Goal: Use online tool/utility: Utilize a website feature to perform a specific function

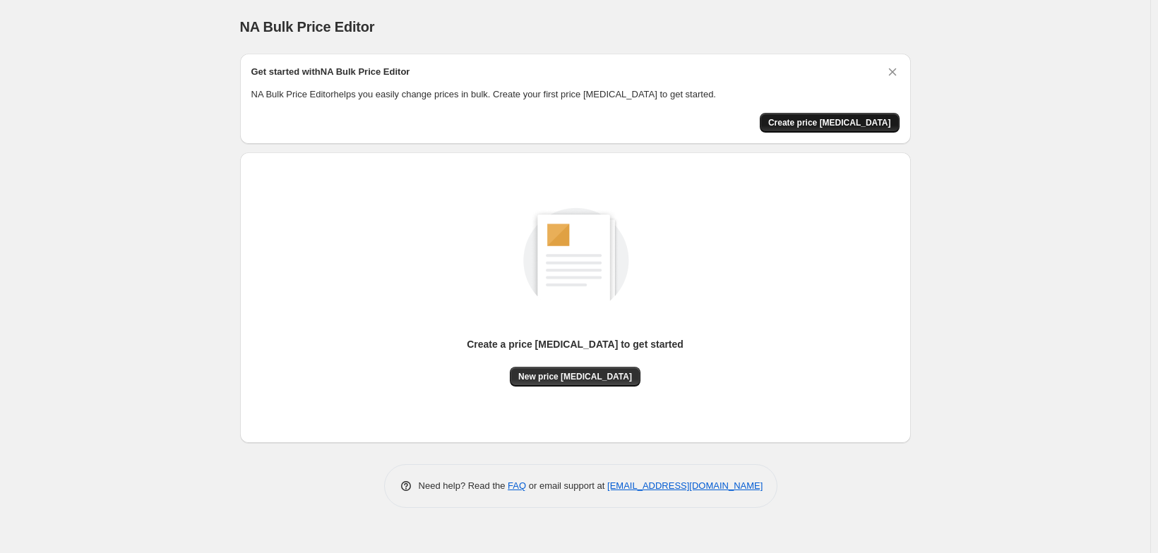
click at [891, 128] on span "Create price change job" at bounding box center [829, 122] width 123 height 11
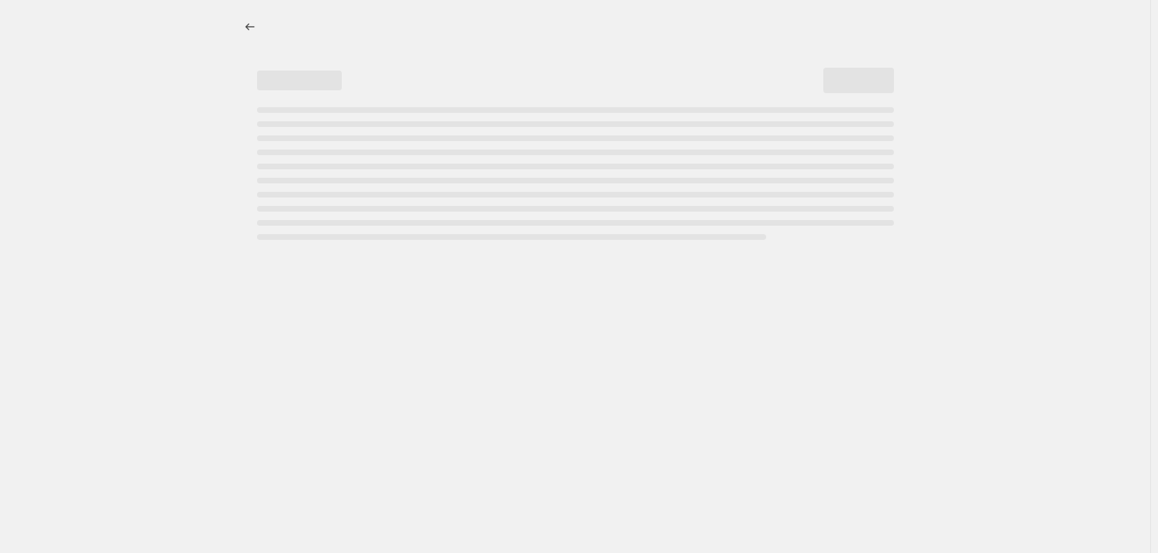
select select "percentage"
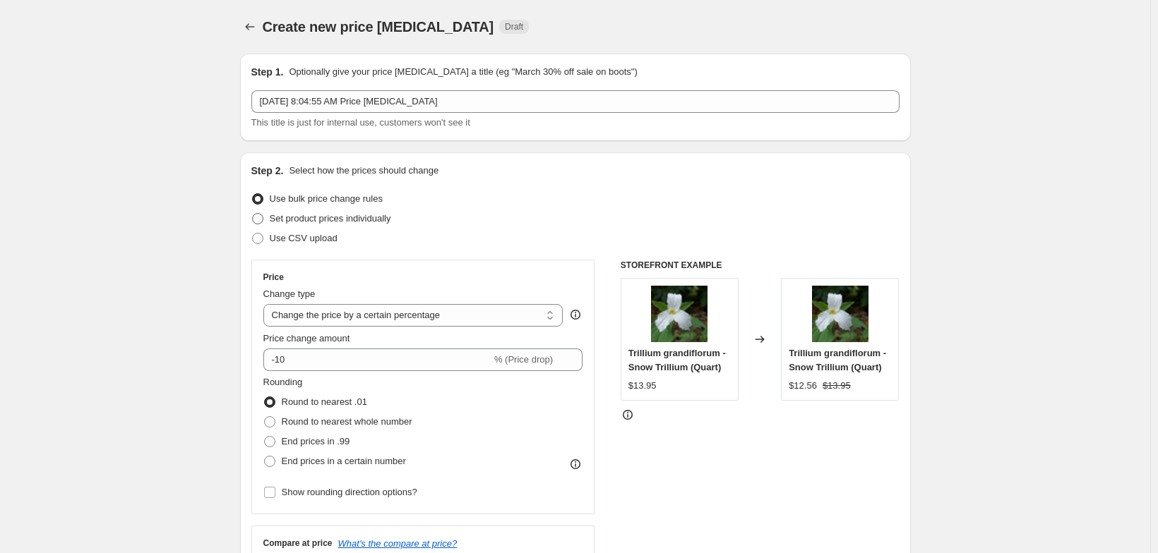
click at [252, 224] on span at bounding box center [257, 218] width 11 height 11
click at [252, 214] on input "Set product prices individually" at bounding box center [252, 213] width 1 height 1
radio input "true"
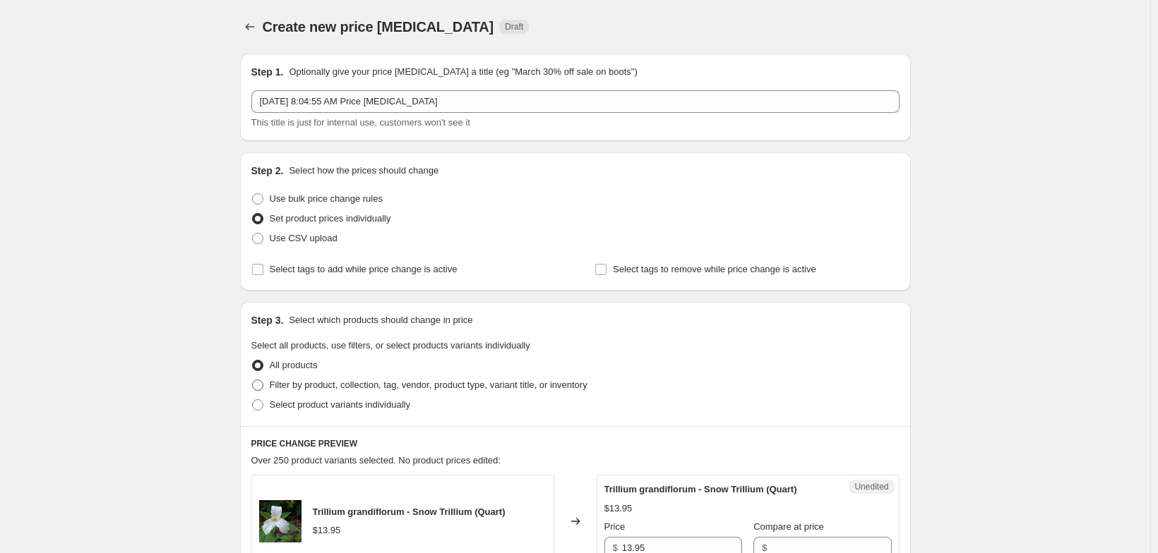
click at [252, 391] on span at bounding box center [257, 385] width 11 height 11
click at [252, 380] on input "Filter by product, collection, tag, vendor, product type, variant title, or inv…" at bounding box center [252, 380] width 1 height 1
radio input "true"
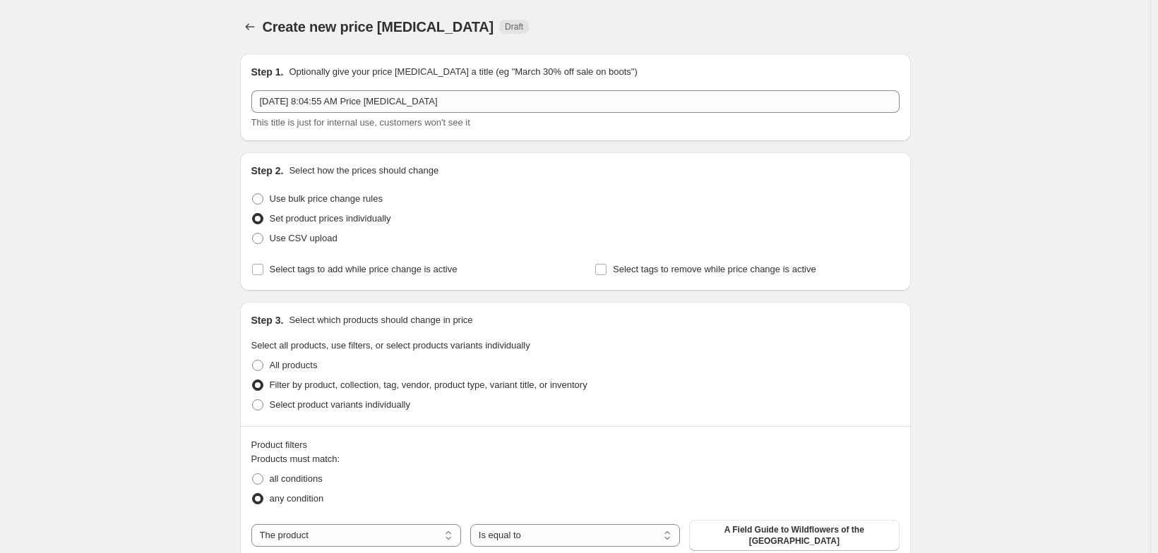
scroll to position [259, 0]
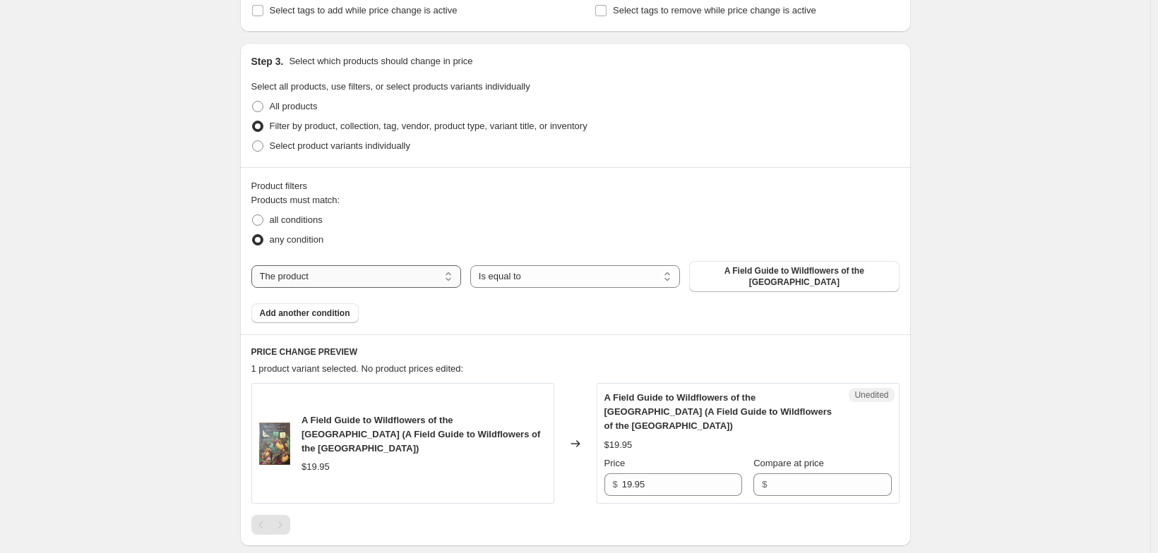
click at [436, 288] on select "The product The product's collection The product's tag The product's vendor The…" at bounding box center [356, 276] width 210 height 23
select select "product_type"
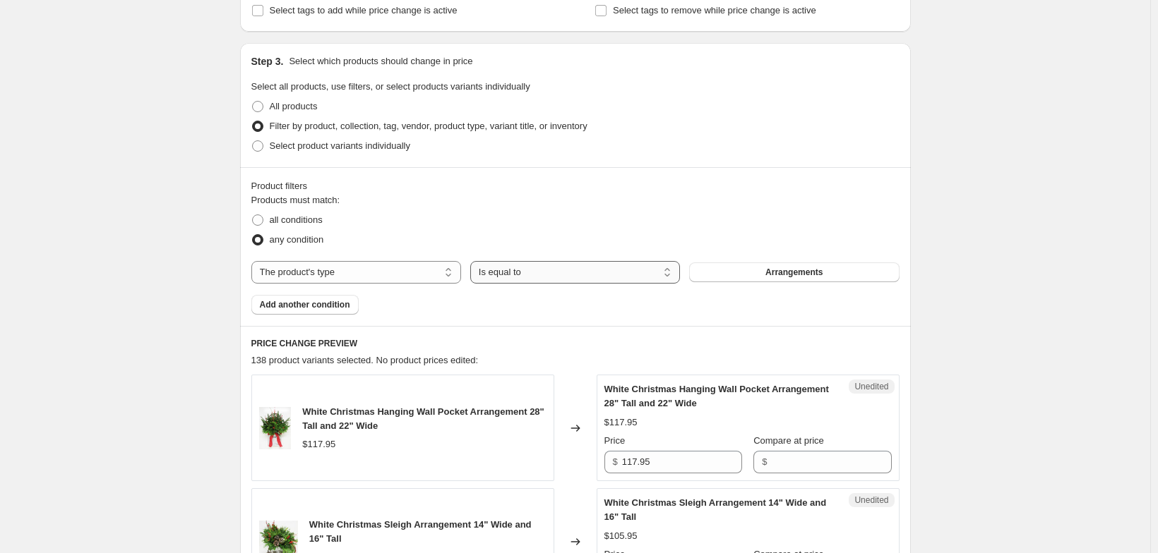
click at [679, 284] on select "Is equal to Is not equal to" at bounding box center [575, 272] width 210 height 23
click at [470, 284] on select "Is equal to Is not equal to" at bounding box center [575, 272] width 210 height 23
click at [822, 278] on span "Arrangements" at bounding box center [793, 272] width 57 height 11
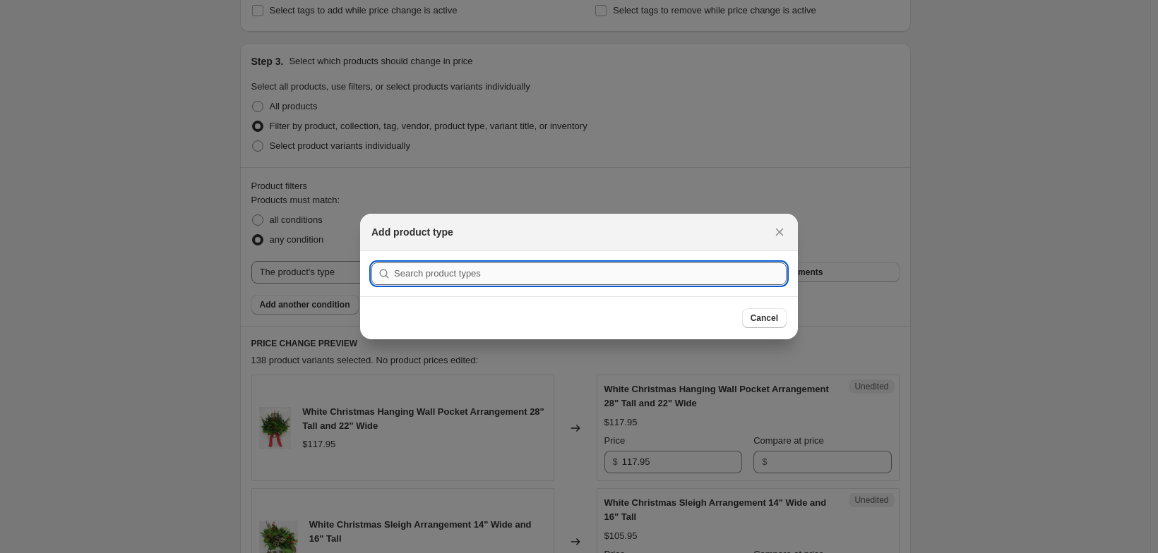
click at [394, 267] on input ":r6f:" at bounding box center [590, 274] width 392 height 23
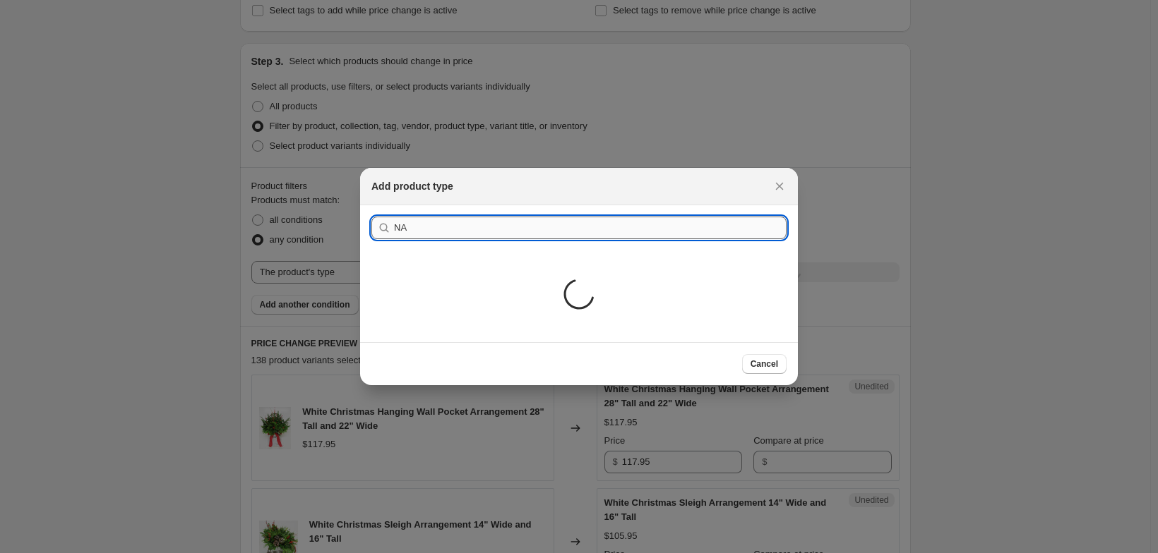
type input "N"
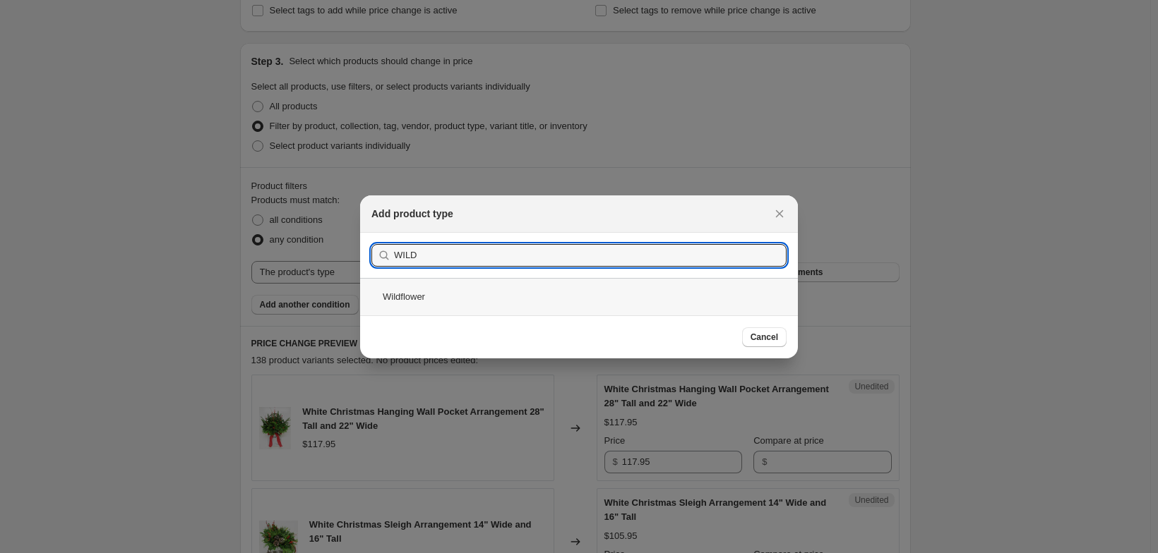
type input "WILD"
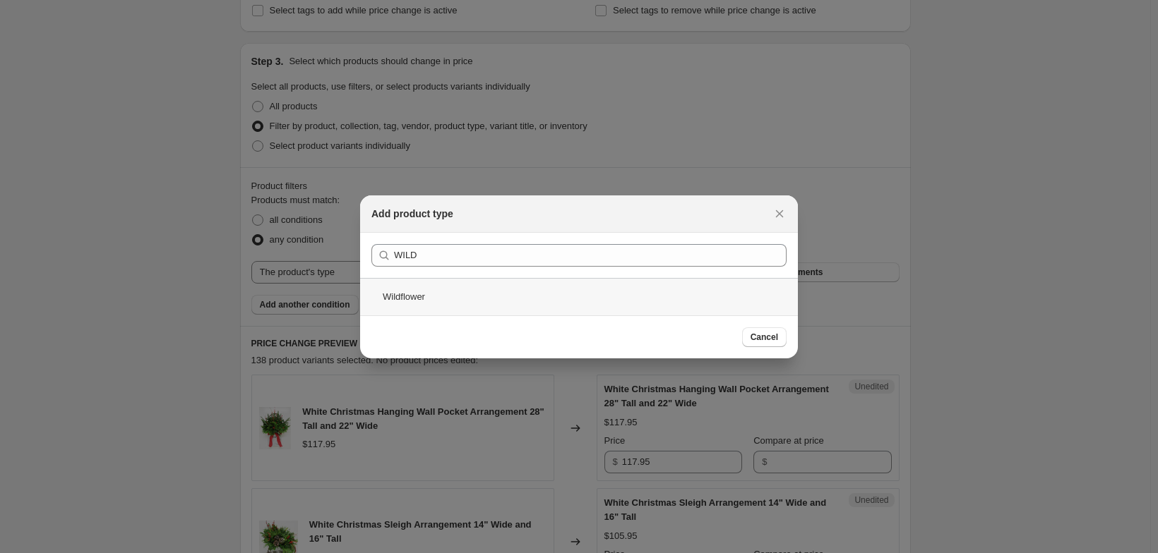
click at [383, 301] on div "Wildflower" at bounding box center [579, 296] width 438 height 37
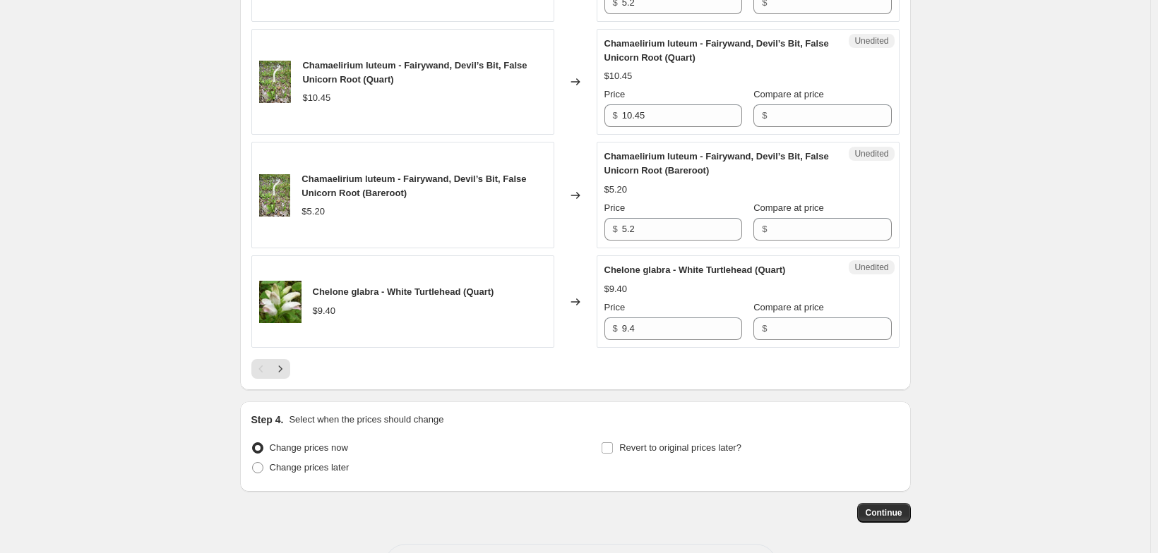
scroll to position [2641, 0]
